Goal: Transaction & Acquisition: Purchase product/service

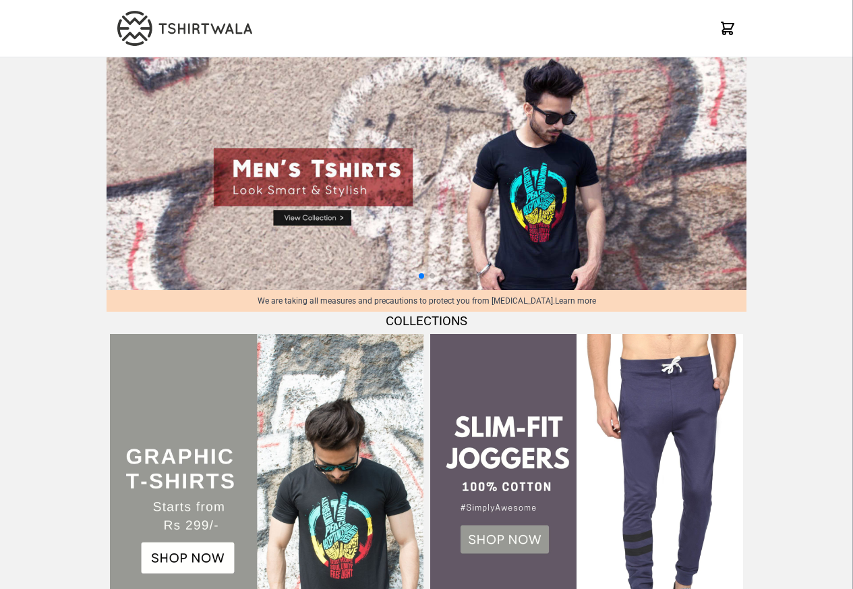
click at [183, 562] on img at bounding box center [266, 490] width 313 height 313
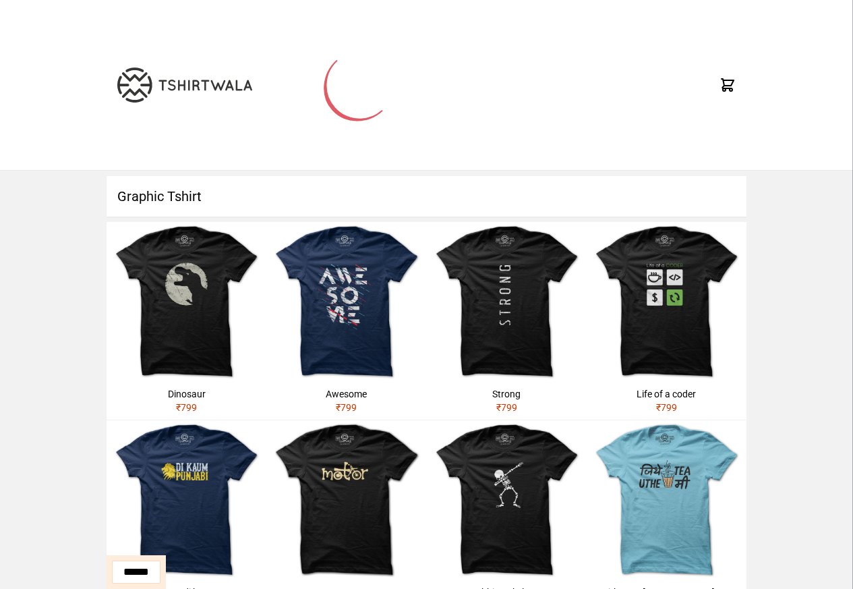
click at [154, 198] on h1 "Graphic Tshirt" at bounding box center [427, 196] width 640 height 40
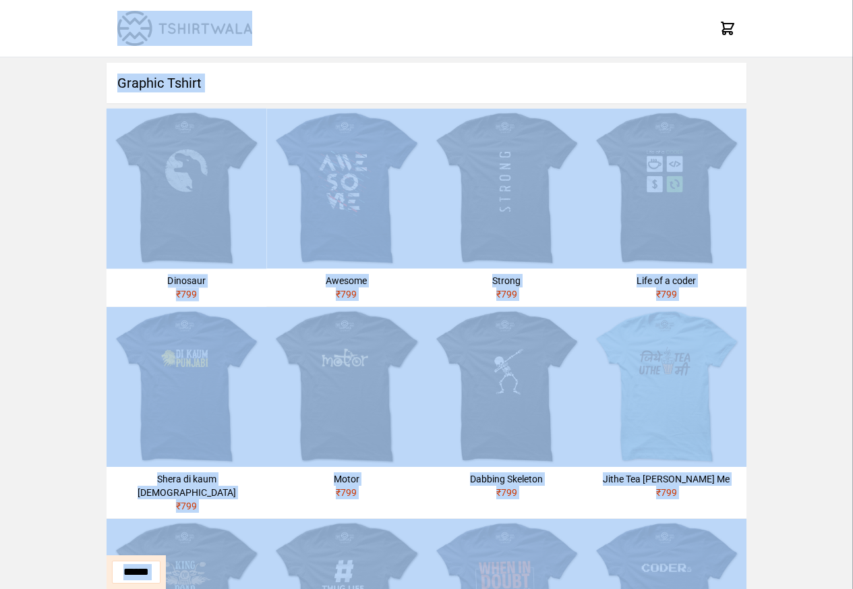
click at [211, 272] on div "Dinosaur ₹ 799" at bounding box center [187, 287] width 160 height 38
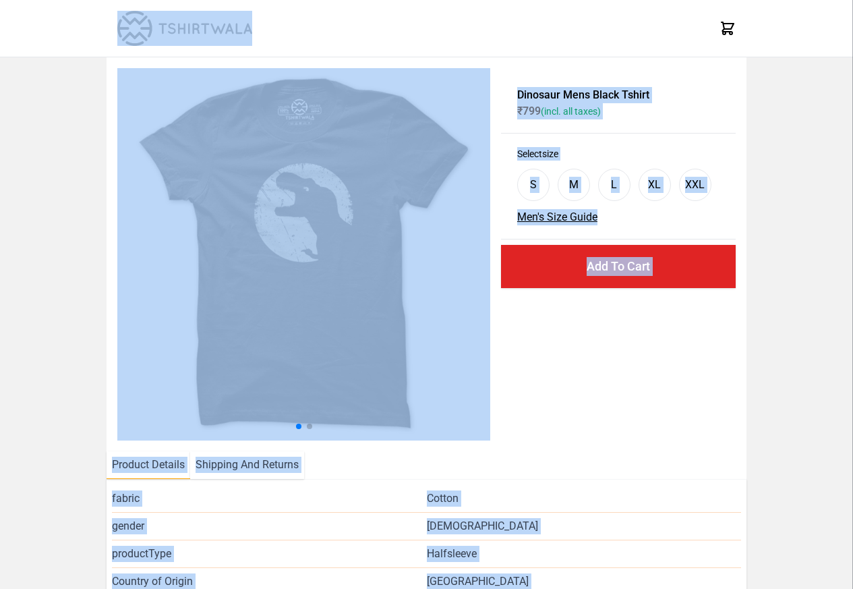
click at [810, 30] on div "X" at bounding box center [426, 28] width 853 height 57
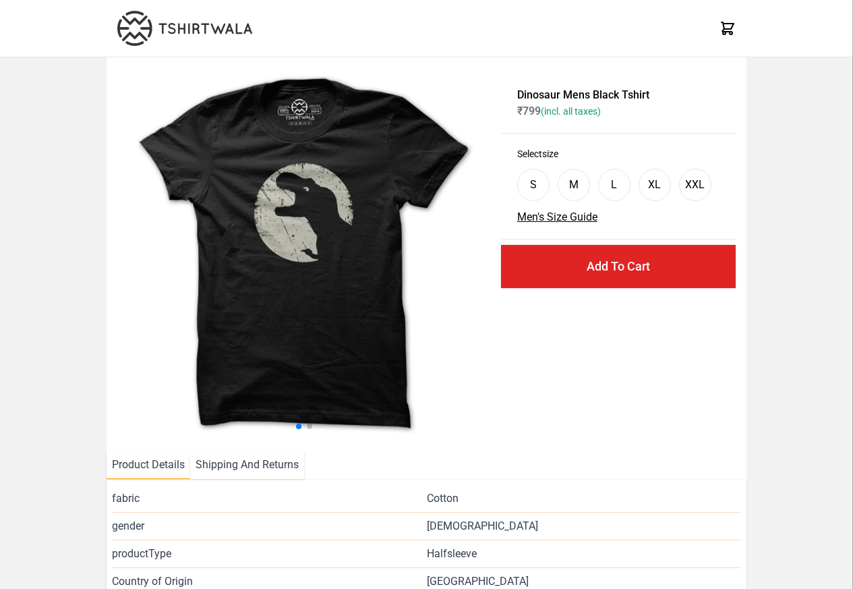
click at [173, 450] on div "Dinosaur Mens Black Tshirt ₹ 799 (incl. all taxes) Select size S M L XL XXL Men…" at bounding box center [427, 254] width 640 height 394
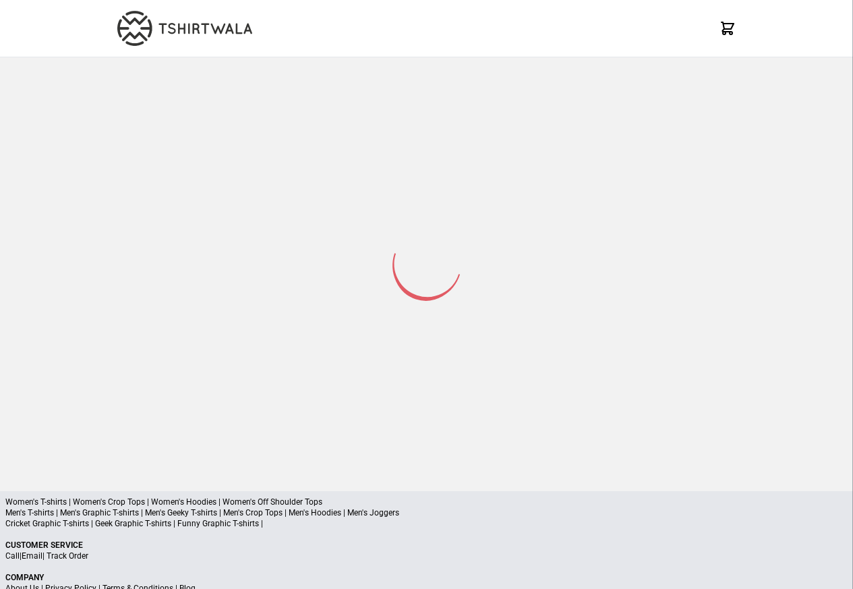
select select "*********"
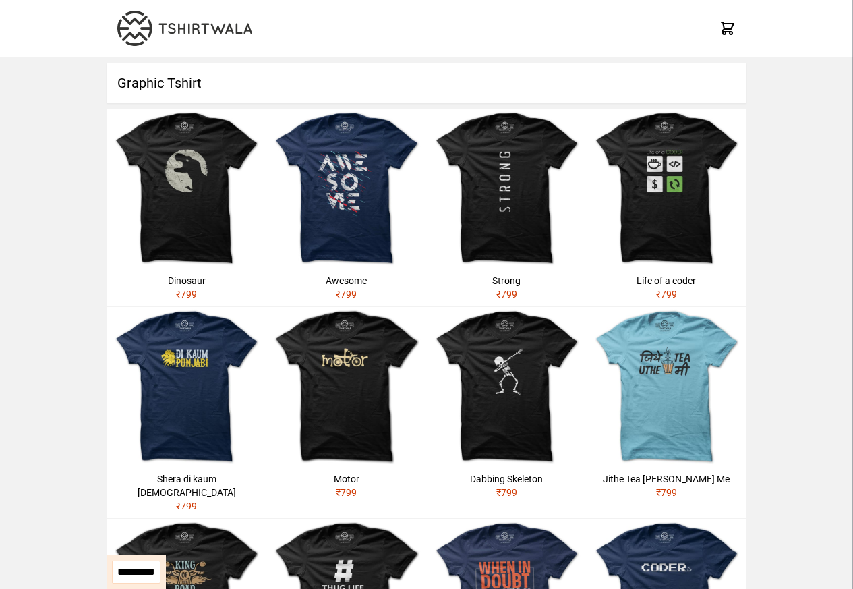
click at [158, 73] on h1 "Graphic Tshirt" at bounding box center [427, 83] width 640 height 40
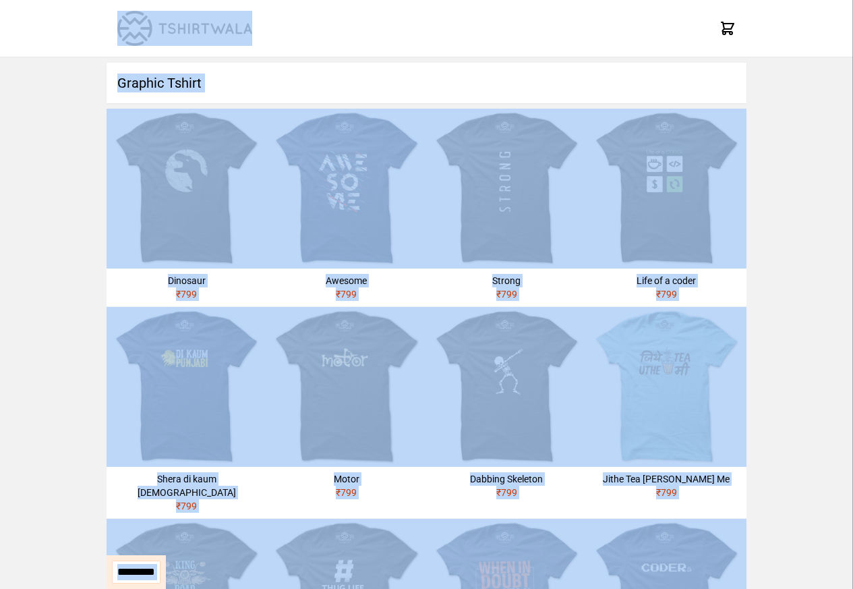
click at [138, 81] on h1 "Graphic Tshirt" at bounding box center [427, 83] width 640 height 40
click at [81, 450] on div "**********" at bounding box center [426, 559] width 853 height 1005
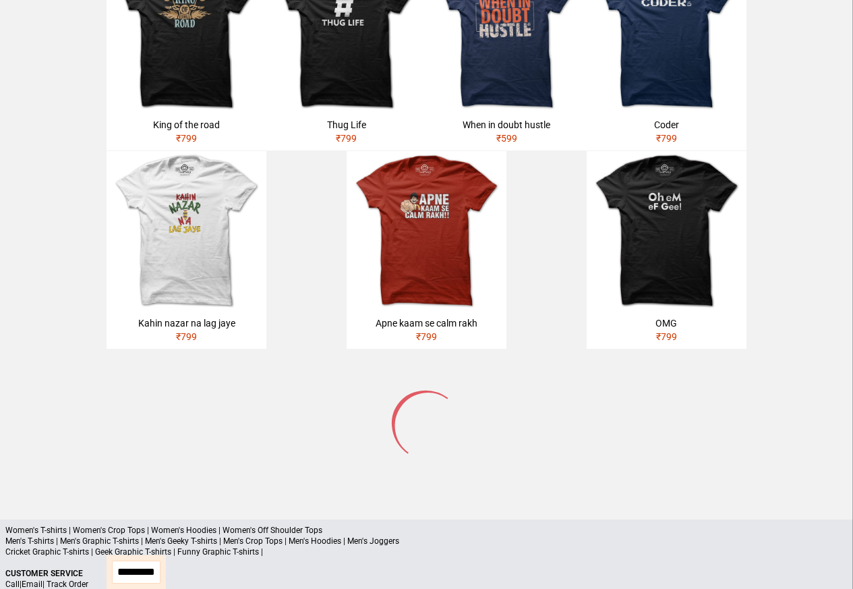
scroll to position [644, 0]
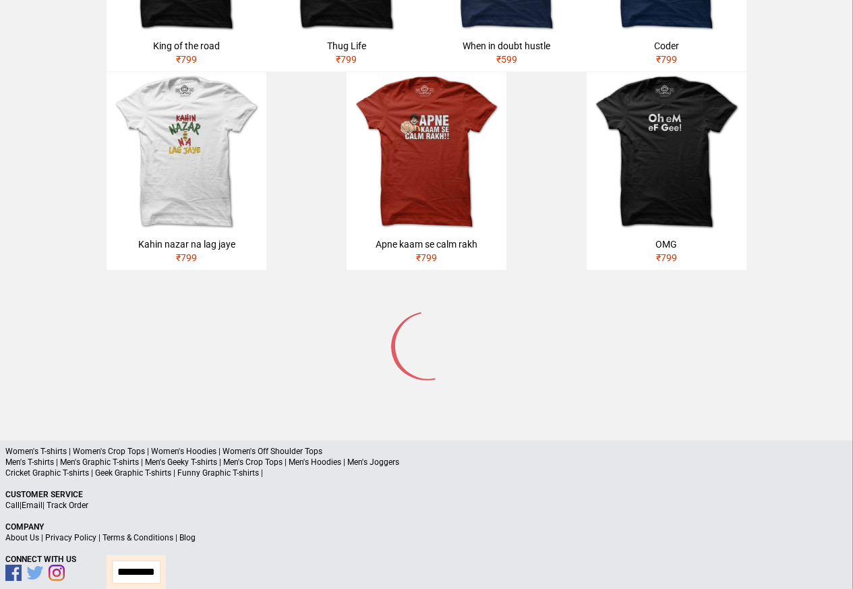
click at [226, 467] on p "Cricket Graphic T-shirts | Geek Graphic T-shirts | Funny Graphic T-shirts |" at bounding box center [426, 472] width 842 height 11
click at [248, 467] on p "Cricket Graphic T-shirts | Geek Graphic T-shirts | Funny Graphic T-shirts |" at bounding box center [426, 472] width 842 height 11
